Goal: Ask a question

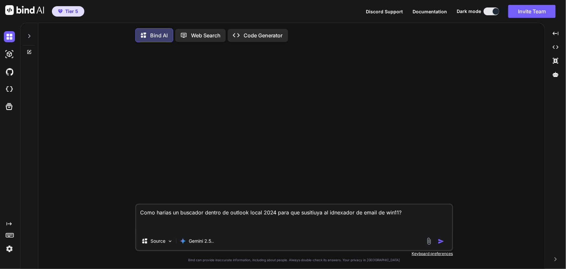
type textarea "x"
drag, startPoint x: 406, startPoint y: 213, endPoint x: 89, endPoint y: 170, distance: 319.7
click at [103, 203] on div "Como harias un buscador dentro de outlook local 2024 para que susitiuya al idne…" at bounding box center [294, 158] width 502 height 223
type textarea "x"
click at [212, 241] on p "Gemini 2.5.." at bounding box center [201, 241] width 25 height 6
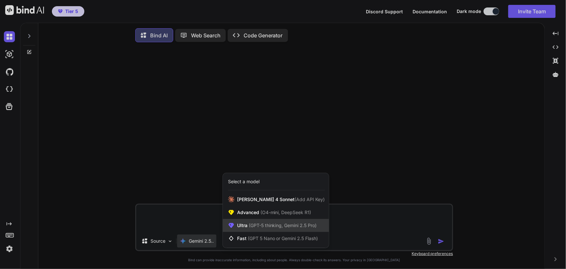
click at [290, 230] on div "Ultra (GPT-5 thinking, Gemini 2.5 Pro)" at bounding box center [276, 225] width 106 height 13
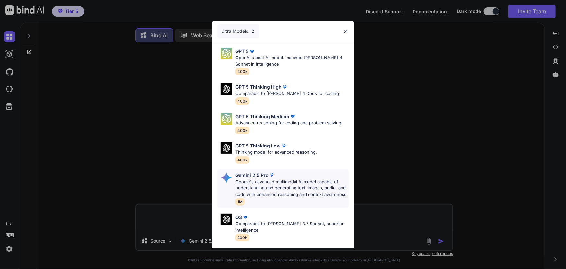
click at [289, 183] on p "Google's advanced multimodal AI model capable of understanding and generating t…" at bounding box center [292, 188] width 113 height 19
type textarea "x"
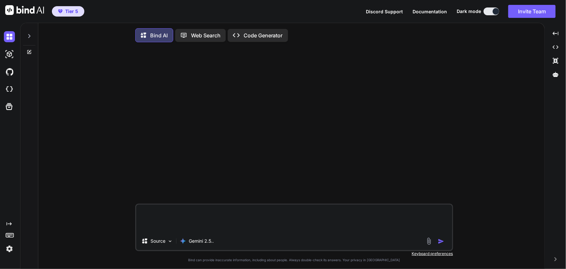
click at [240, 226] on textarea at bounding box center [294, 218] width 316 height 27
type textarea "Q"
type textarea "x"
type textarea "QU"
type textarea "x"
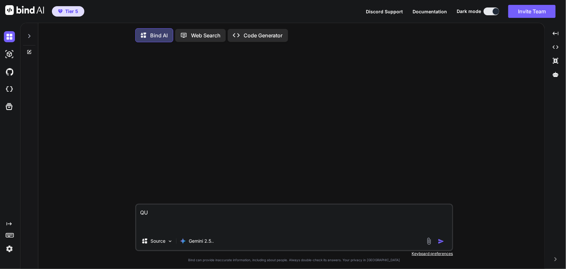
type textarea "QUE"
type textarea "x"
type textarea "QUE"
type textarea "x"
type textarea "QUE I"
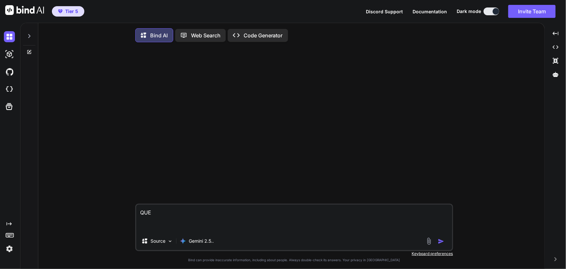
type textarea "x"
type textarea "QUE IA"
type textarea "x"
type textarea "QUE IA"
type textarea "x"
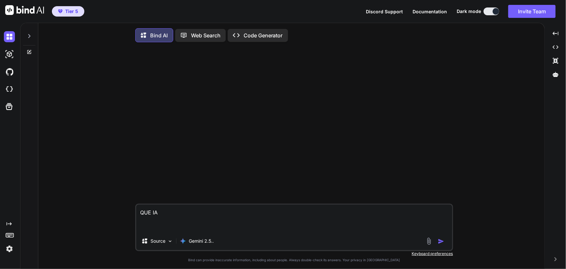
type textarea "QUE IA E"
type textarea "x"
type textarea "QUE IA ER"
type textarea "x"
type textarea "QUE IA ERE"
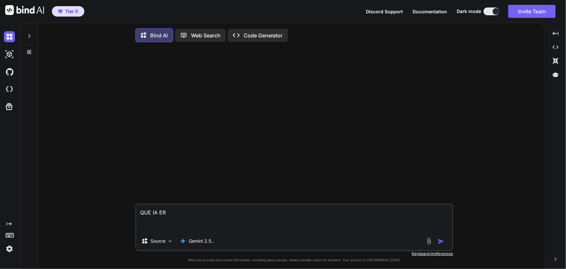
type textarea "x"
type textarea "QUE IA ERES"
type textarea "x"
type textarea "QUE IA ERES?"
type textarea "x"
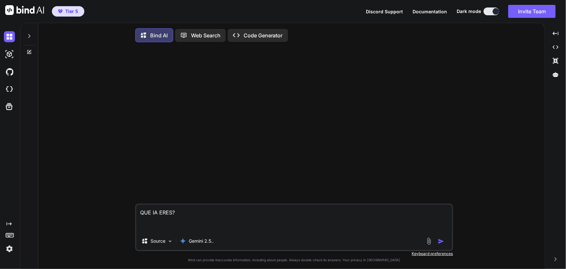
type textarea "QUE IA ERES?"
click at [441, 243] on img "button" at bounding box center [441, 241] width 6 height 6
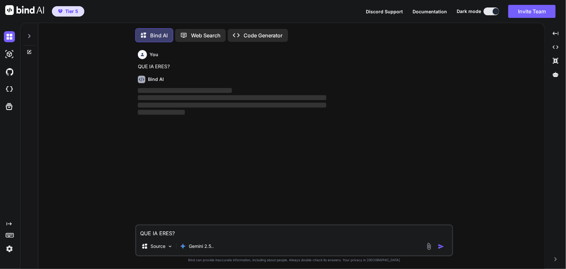
scroll to position [3, 0]
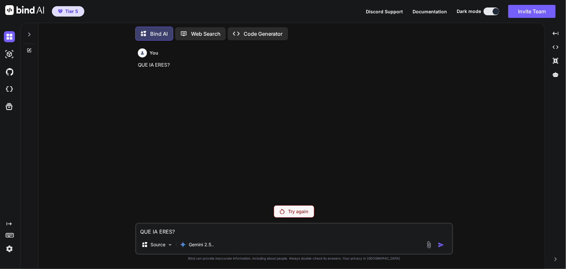
click at [298, 209] on p "Try again" at bounding box center [299, 211] width 20 height 6
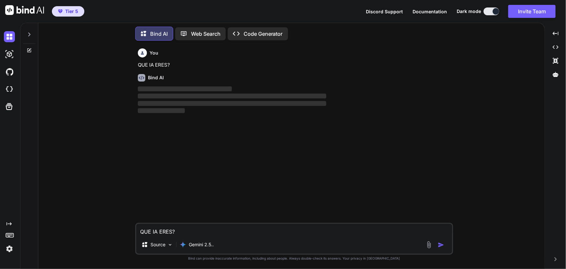
type textarea "x"
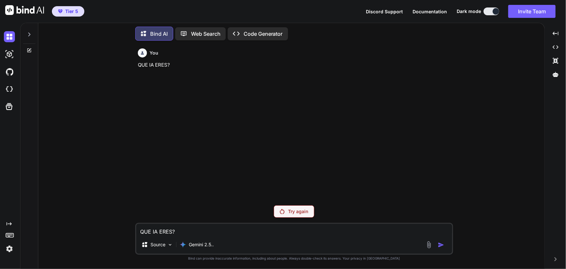
click at [9, 249] on img at bounding box center [9, 248] width 11 height 11
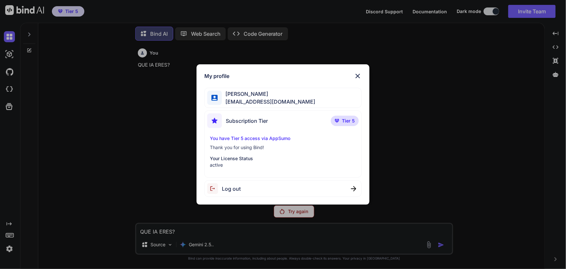
click at [391, 165] on div "My profile JOSE MIGUEL NASACORA nasacora@gmail.com Subscription Tier Tier 5 You…" at bounding box center [283, 134] width 566 height 269
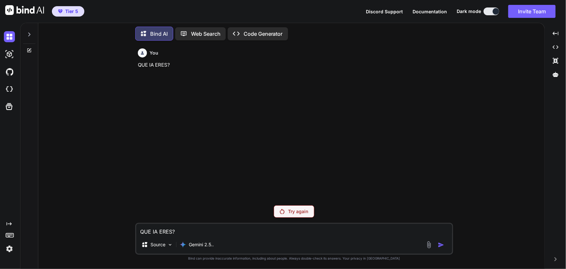
click at [10, 251] on img at bounding box center [9, 248] width 11 height 11
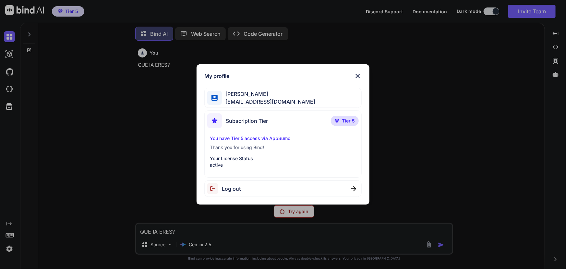
click at [451, 201] on div "My profile JOSE MIGUEL NASACORA nasacora@gmail.com Subscription Tier Tier 5 You…" at bounding box center [283, 134] width 566 height 269
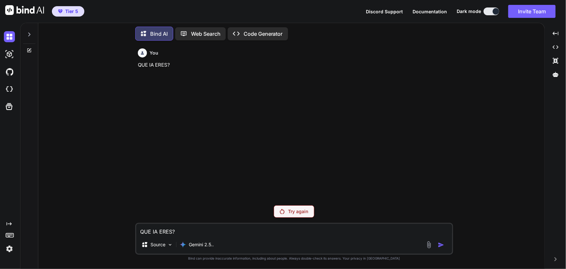
click at [557, 257] on icon "Created with Pixso." at bounding box center [556, 259] width 4 height 4
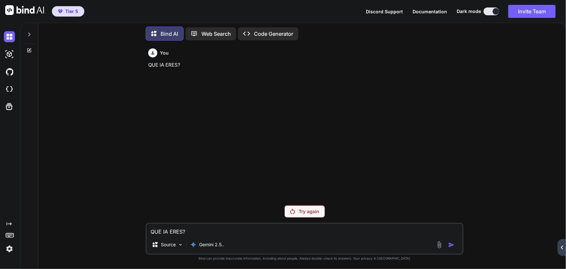
click at [563, 248] on icon at bounding box center [562, 247] width 2 height 4
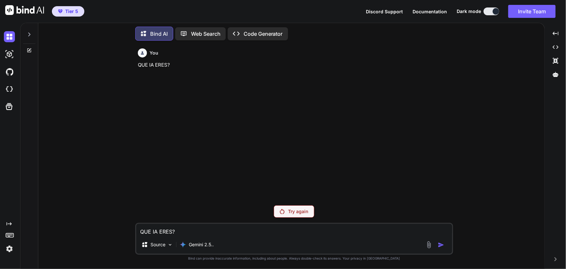
click at [389, 13] on span "Discord Support" at bounding box center [384, 12] width 37 height 6
click at [445, 11] on span "Documentation" at bounding box center [430, 12] width 34 height 6
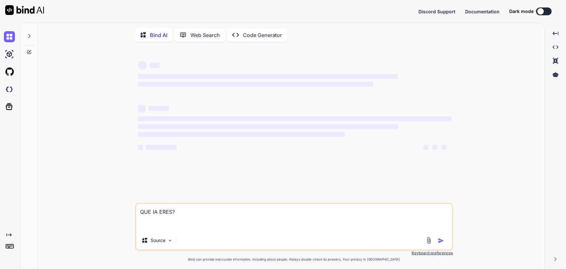
type textarea "x"
